Goal: Check status: Check status

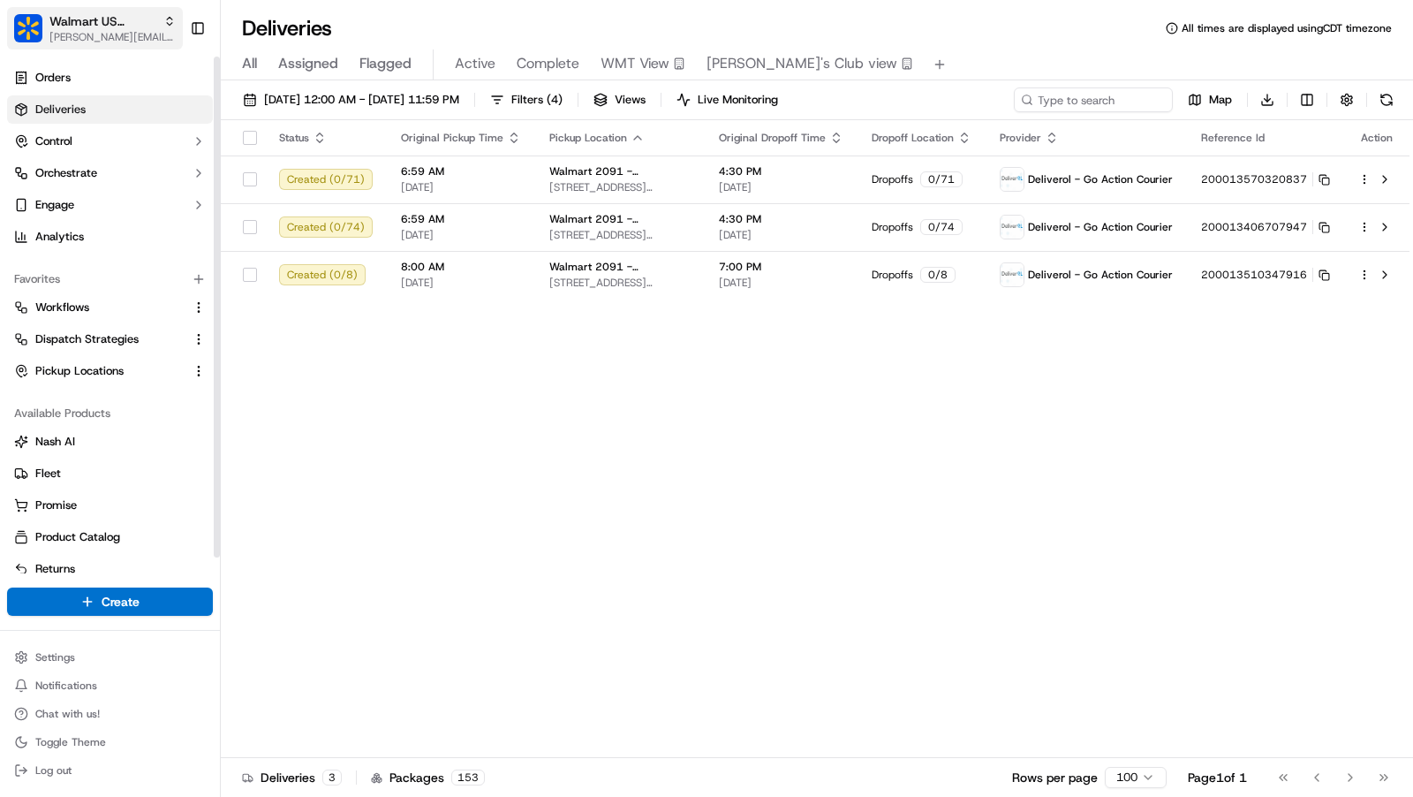
click at [117, 26] on span "Walmart US Corporate" at bounding box center [102, 21] width 107 height 18
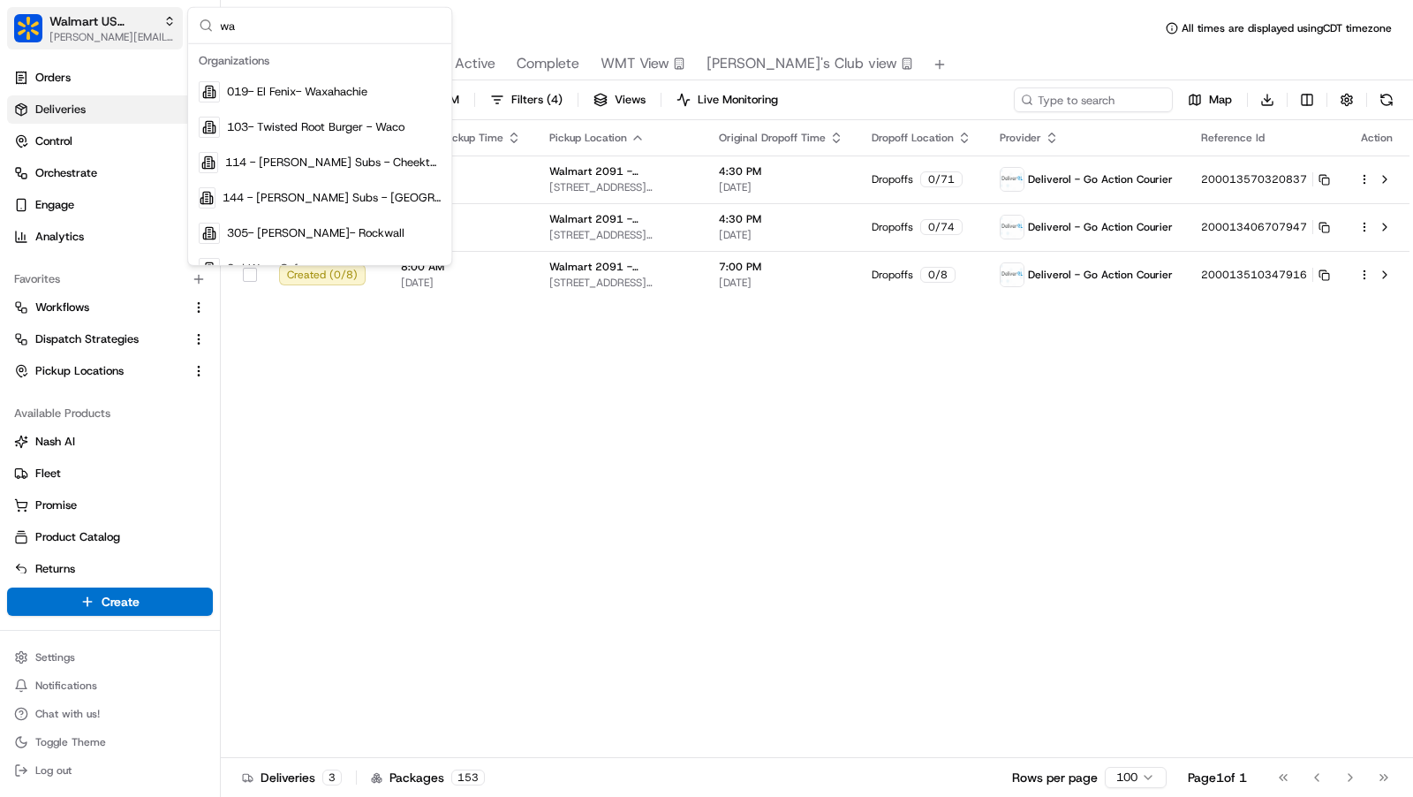
type input "w"
type input "i"
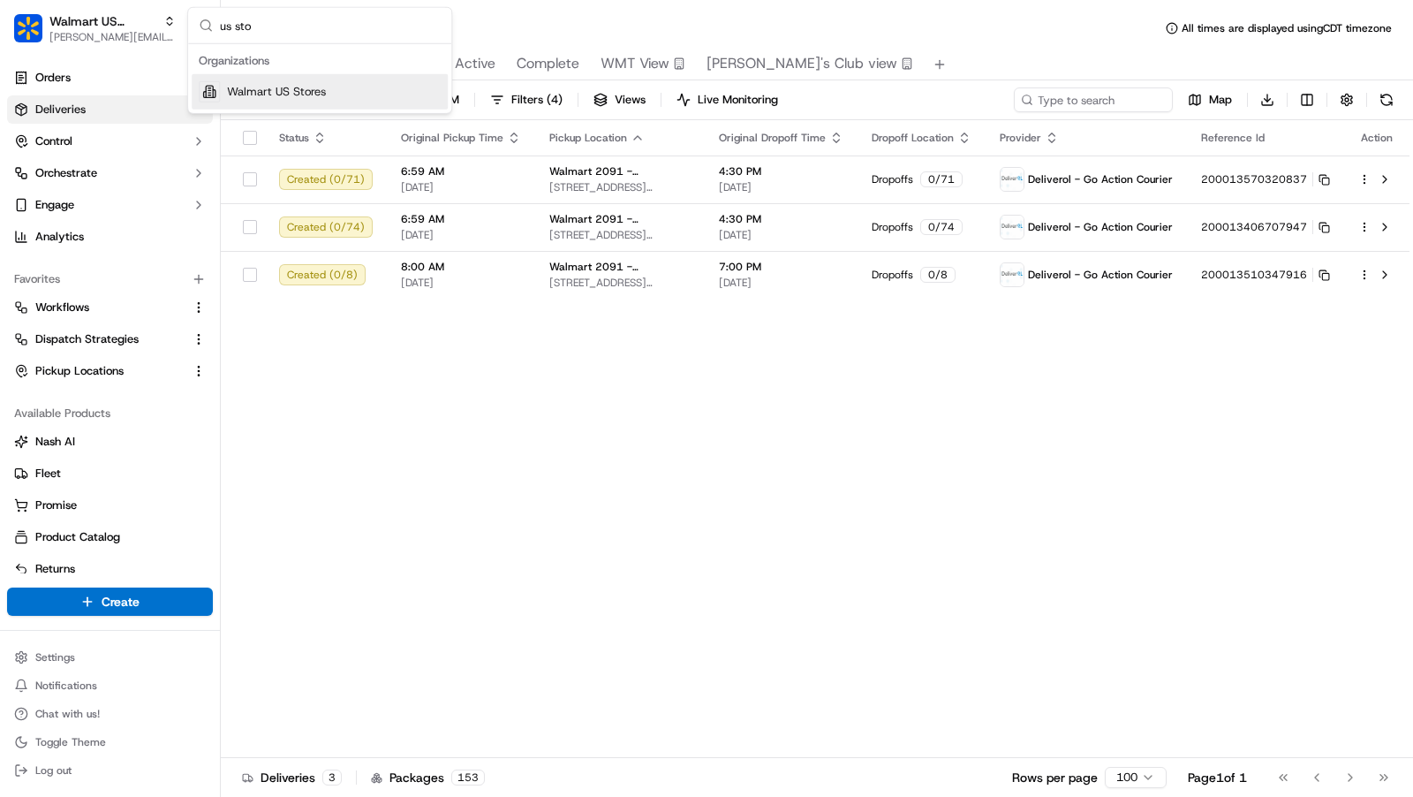
type input "us sto"
click at [279, 89] on span "Walmart US Stores" at bounding box center [276, 92] width 99 height 16
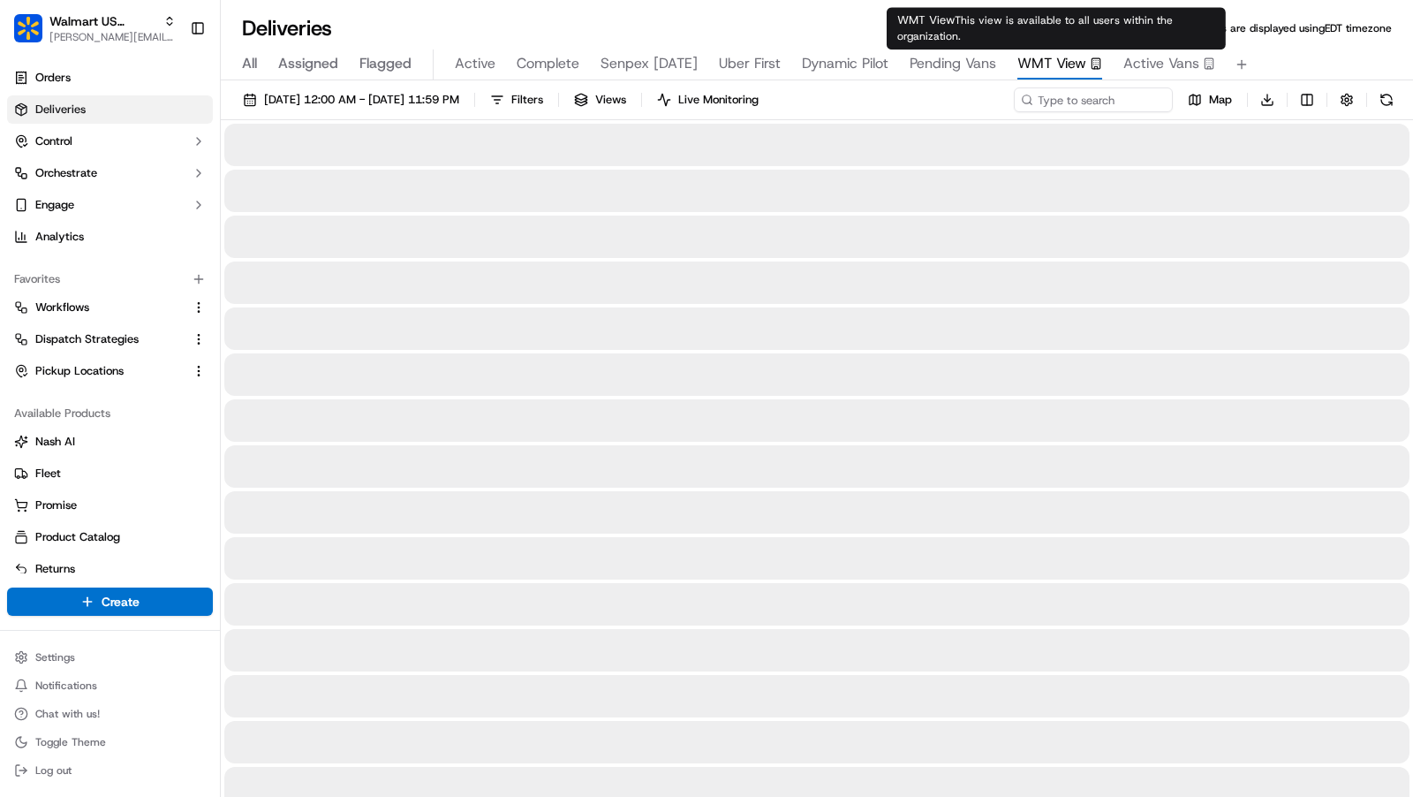
click at [1054, 62] on span "WMT View" at bounding box center [1052, 63] width 69 height 21
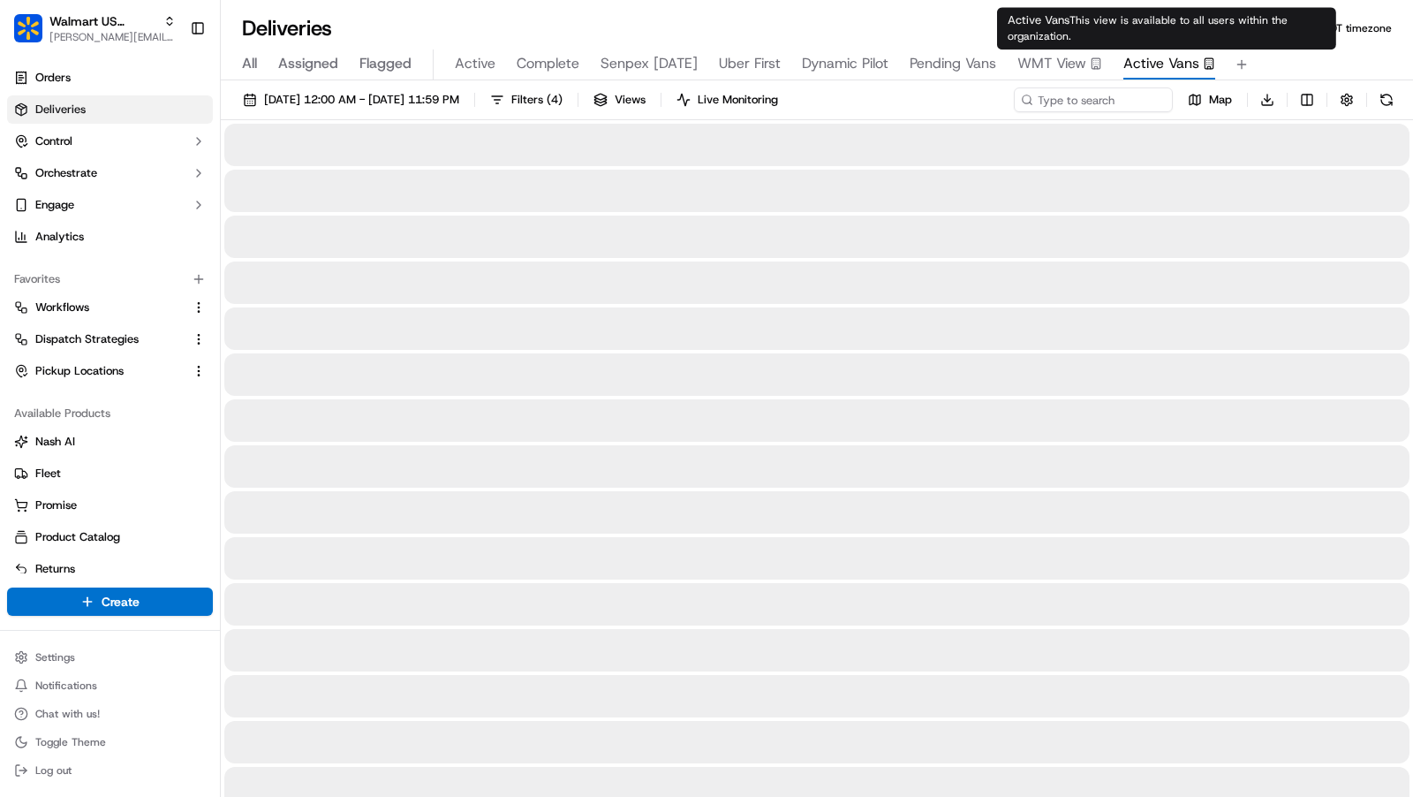
click at [1133, 72] on span "Active Vans" at bounding box center [1162, 63] width 76 height 21
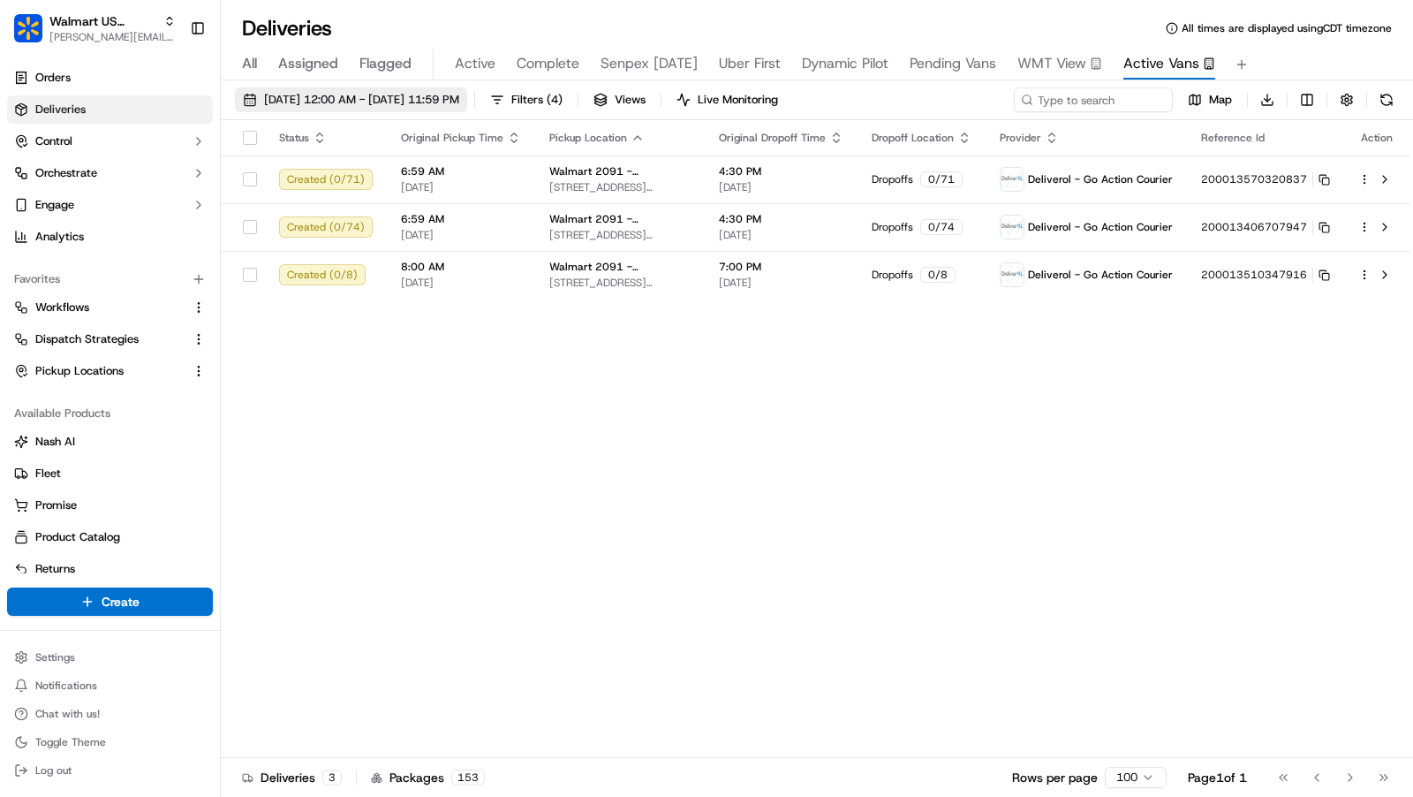
click at [465, 89] on button "[DATE] 12:00 AM - [DATE] 11:59 PM" at bounding box center [351, 99] width 232 height 25
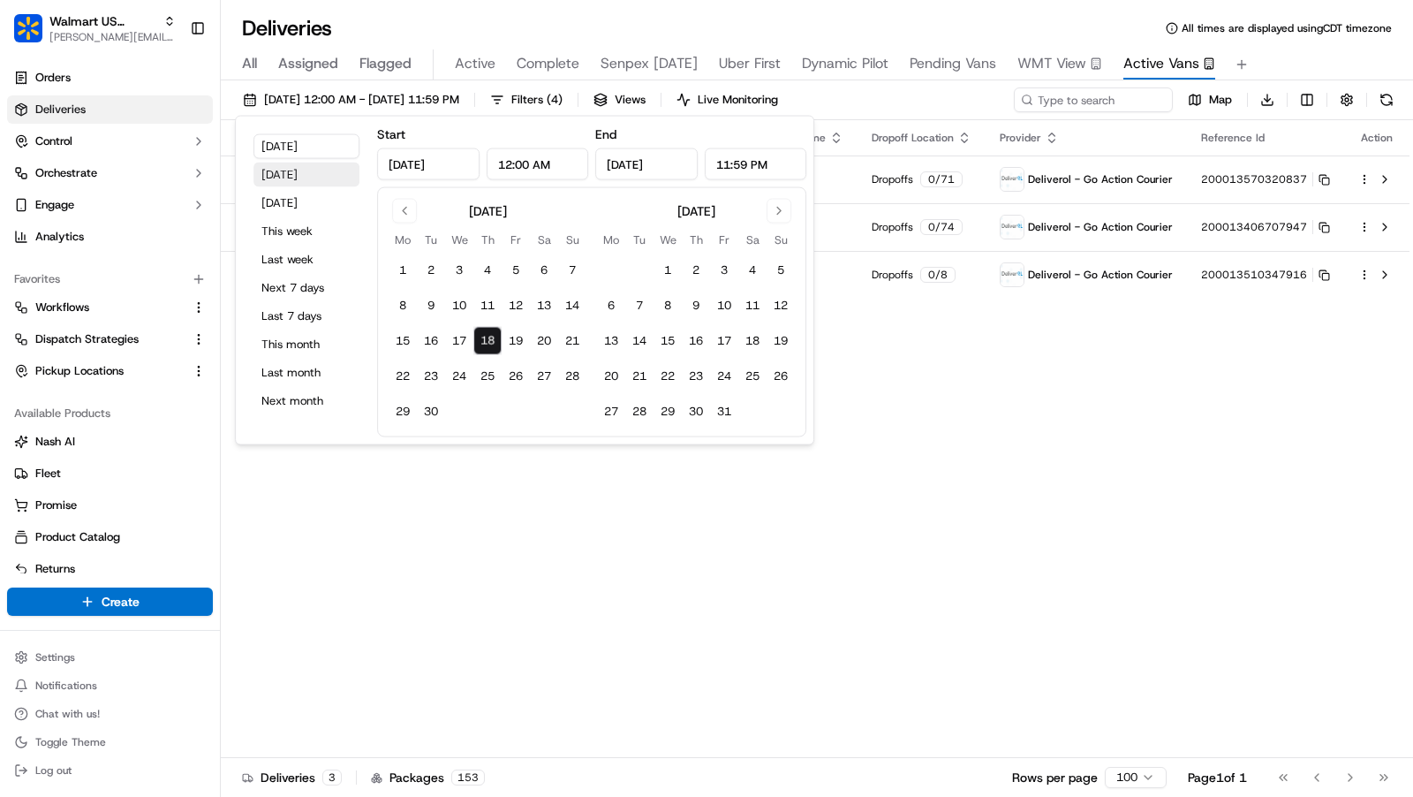
click at [337, 170] on button "[DATE]" at bounding box center [307, 175] width 106 height 25
type input "[DATE]"
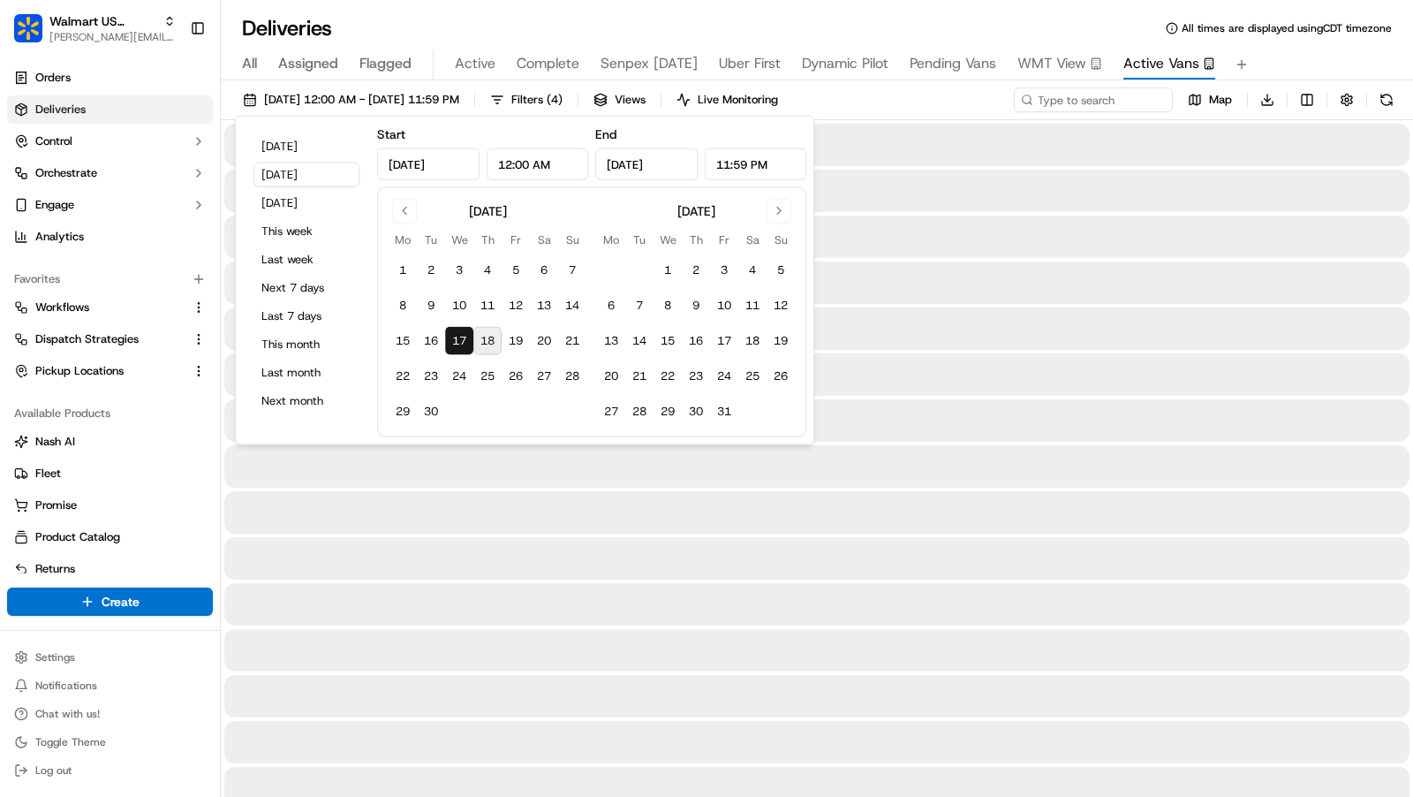
click at [1293, 40] on div "Deliveries All times are displayed using CDT timezone" at bounding box center [817, 28] width 1193 height 28
